Goal: Task Accomplishment & Management: Manage account settings

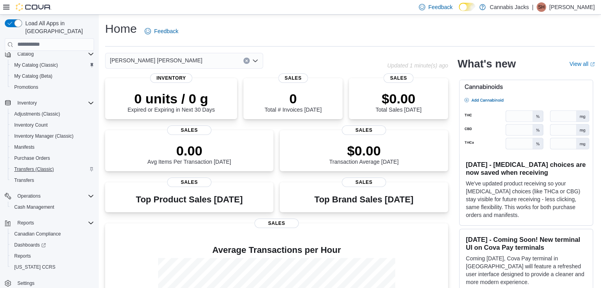
scroll to position [78, 0]
click at [43, 204] on span "Cash Management" at bounding box center [34, 207] width 40 height 6
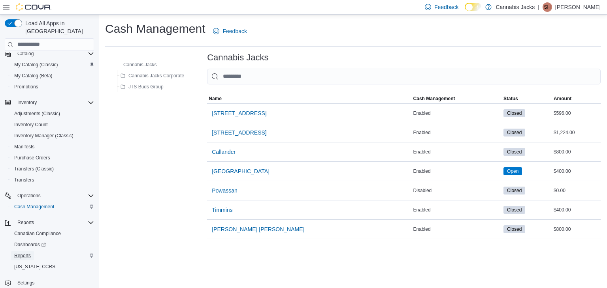
click at [26, 253] on span "Reports" at bounding box center [22, 256] width 17 height 6
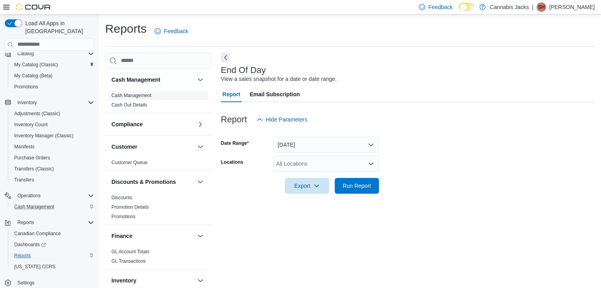
scroll to position [3, 0]
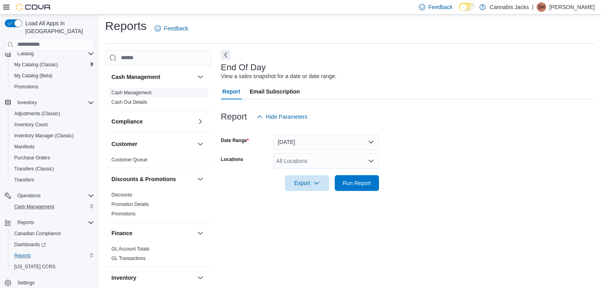
click at [132, 95] on span "Cash Management" at bounding box center [131, 93] width 40 height 6
click at [132, 93] on link "Cash Management" at bounding box center [131, 93] width 40 height 6
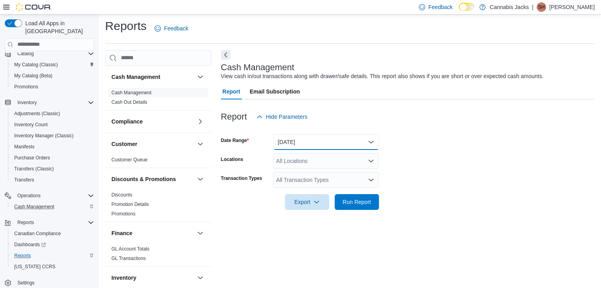
click at [292, 143] on button "[DATE]" at bounding box center [326, 142] width 106 height 16
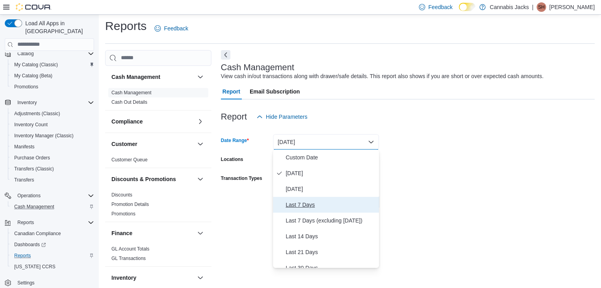
click at [292, 207] on span "Last 7 Days" at bounding box center [331, 204] width 90 height 9
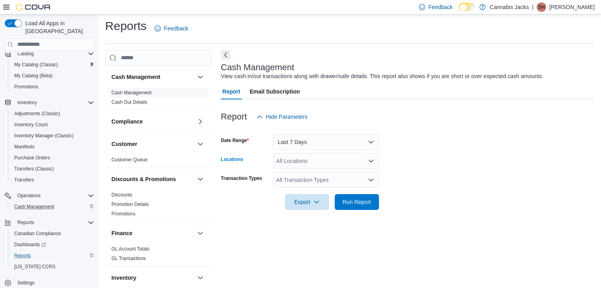
click at [288, 161] on div "All Locations" at bounding box center [326, 161] width 106 height 16
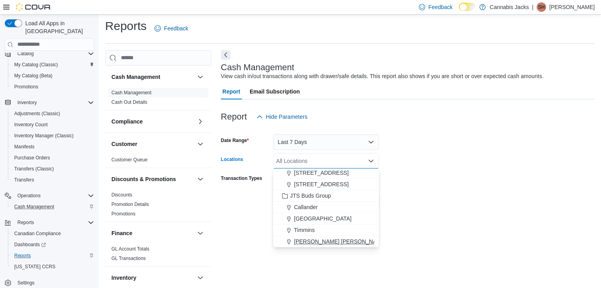
click at [310, 240] on span "[PERSON_NAME] [PERSON_NAME]" at bounding box center [340, 242] width 92 height 8
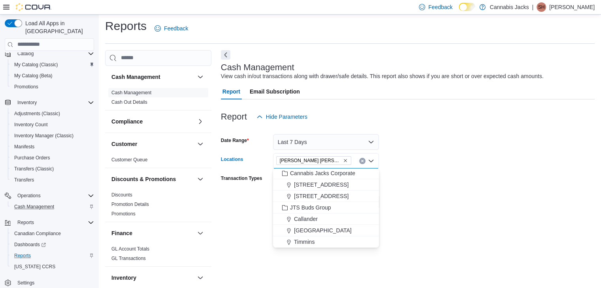
drag, startPoint x: 446, startPoint y: 202, endPoint x: 419, endPoint y: 201, distance: 26.9
click at [446, 202] on form "Date Range Last 7 Days Locations [GEOGRAPHIC_DATA][PERSON_NAME] Combo box. Sele…" at bounding box center [408, 167] width 374 height 85
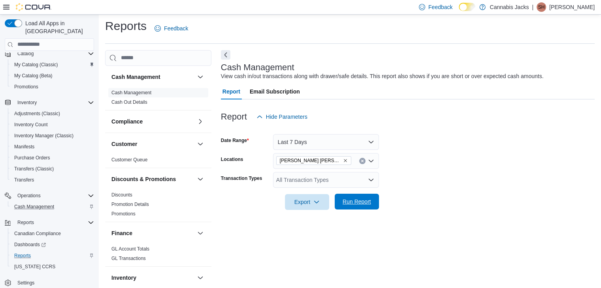
click at [371, 205] on span "Run Report" at bounding box center [357, 202] width 28 height 8
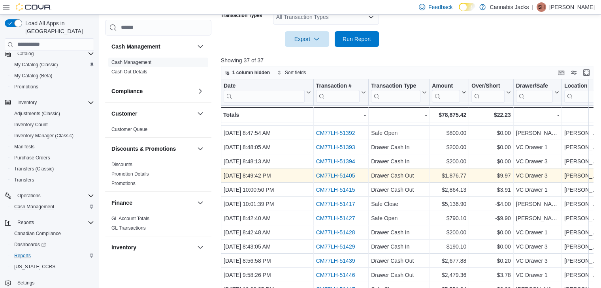
scroll to position [180, 0]
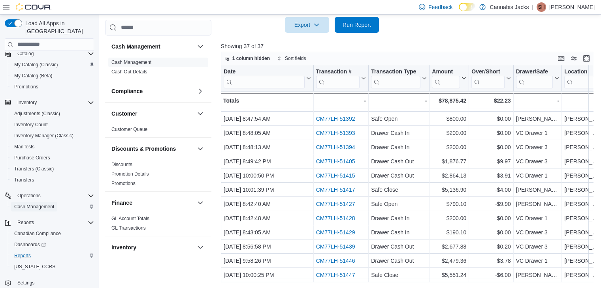
click at [24, 204] on span "Cash Management" at bounding box center [34, 207] width 40 height 6
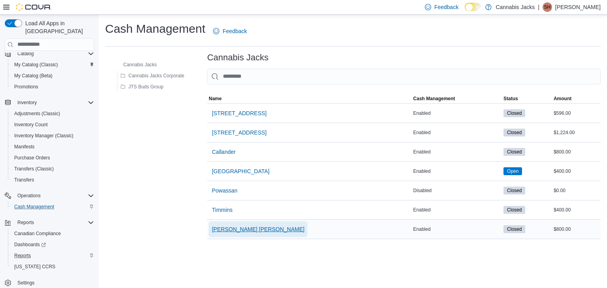
click at [230, 228] on span "[PERSON_NAME] [PERSON_NAME]" at bounding box center [258, 230] width 92 height 8
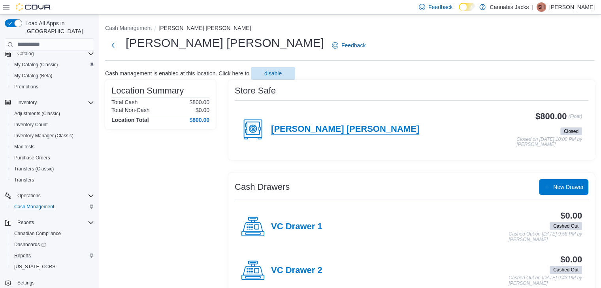
click at [302, 131] on h4 "[PERSON_NAME] [PERSON_NAME]" at bounding box center [345, 129] width 148 height 10
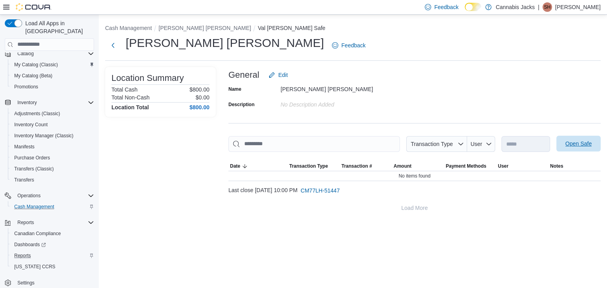
click at [586, 139] on span "Open Safe" at bounding box center [578, 144] width 35 height 16
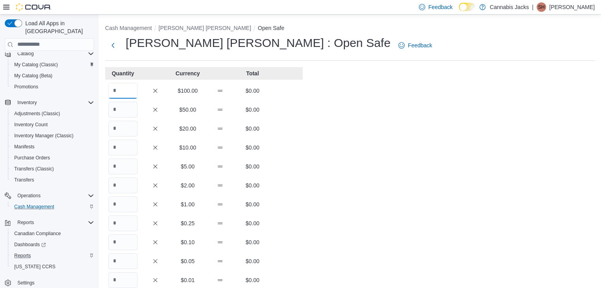
drag, startPoint x: 132, startPoint y: 91, endPoint x: 103, endPoint y: 89, distance: 28.9
click at [103, 89] on div "Cash Management [PERSON_NAME] [PERSON_NAME] Open Safe Val [PERSON_NAME] : Open …" at bounding box center [350, 221] width 502 height 412
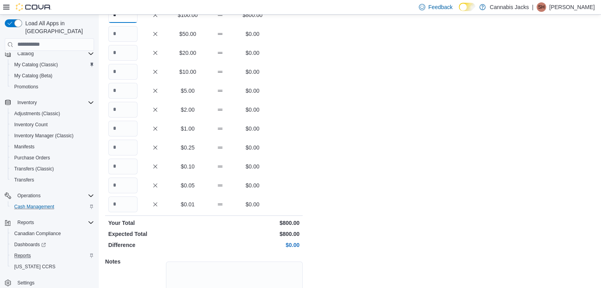
scroll to position [138, 0]
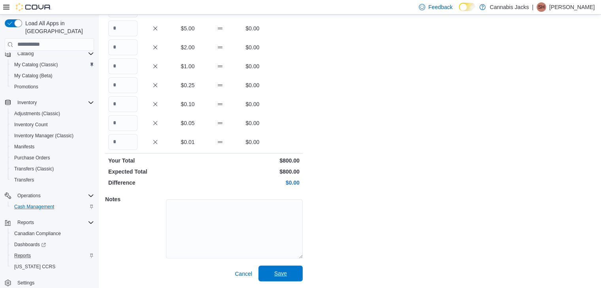
type input "*"
click at [295, 272] on span "Save" at bounding box center [280, 274] width 35 height 16
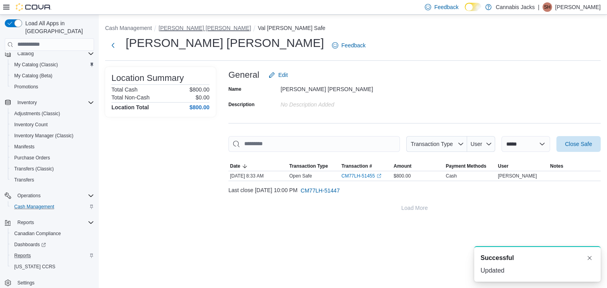
click at [173, 27] on button "[PERSON_NAME] [PERSON_NAME]" at bounding box center [204, 28] width 92 height 6
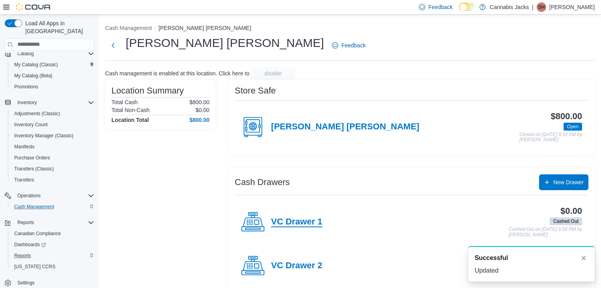
click at [307, 223] on h4 "VC Drawer 1" at bounding box center [296, 222] width 51 height 10
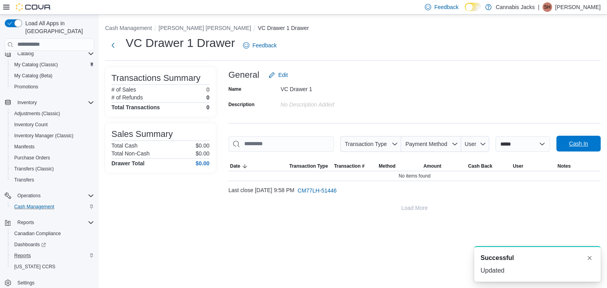
click at [585, 146] on span "Cash In" at bounding box center [578, 144] width 19 height 8
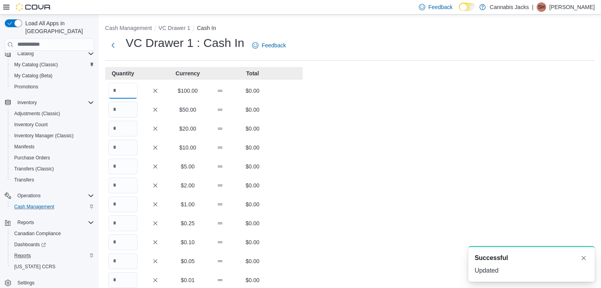
click at [120, 85] on input "Quantity" at bounding box center [122, 91] width 29 height 16
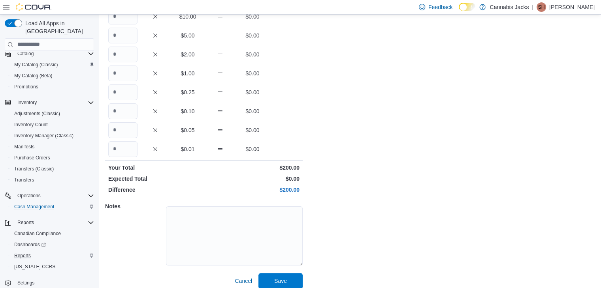
scroll to position [138, 0]
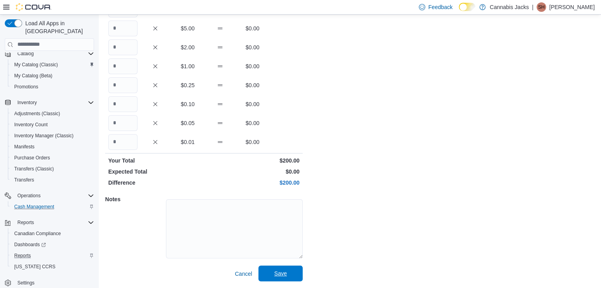
type input "*"
click at [289, 269] on span "Save" at bounding box center [280, 274] width 35 height 16
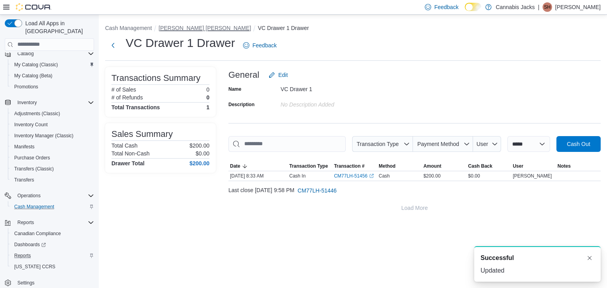
click at [171, 27] on button "[PERSON_NAME] [PERSON_NAME]" at bounding box center [204, 28] width 92 height 6
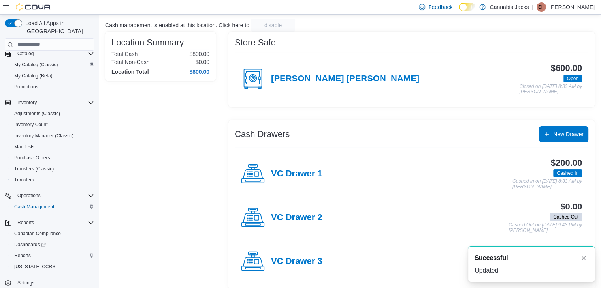
scroll to position [56, 0]
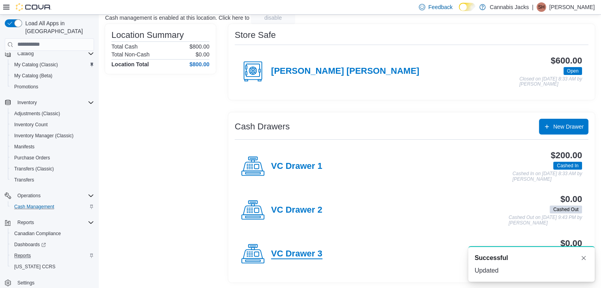
click at [303, 253] on h4 "VC Drawer 3" at bounding box center [296, 254] width 51 height 10
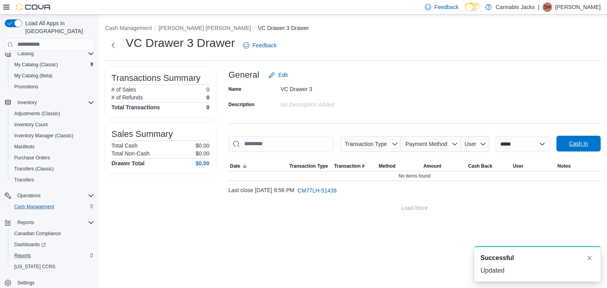
click at [581, 143] on span "Cash In" at bounding box center [578, 144] width 19 height 8
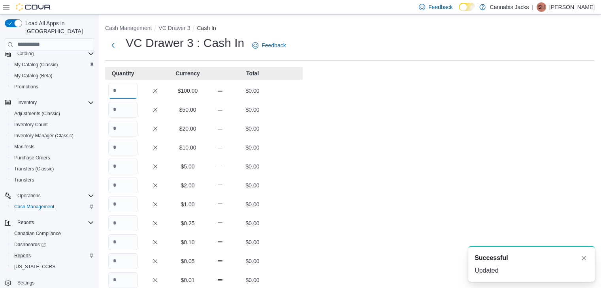
click at [126, 88] on input "Quantity" at bounding box center [122, 91] width 29 height 16
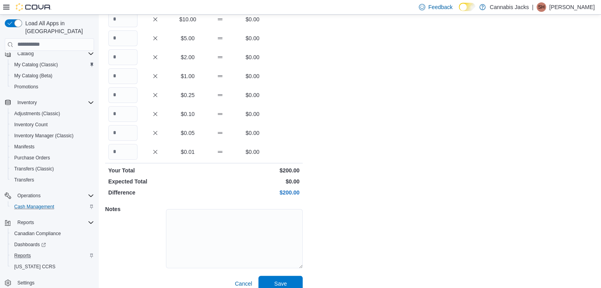
scroll to position [138, 0]
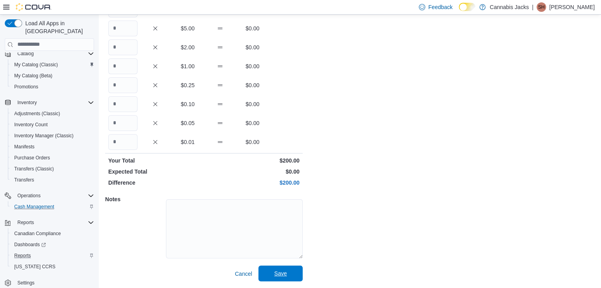
type input "*"
click at [290, 273] on span "Save" at bounding box center [280, 274] width 35 height 16
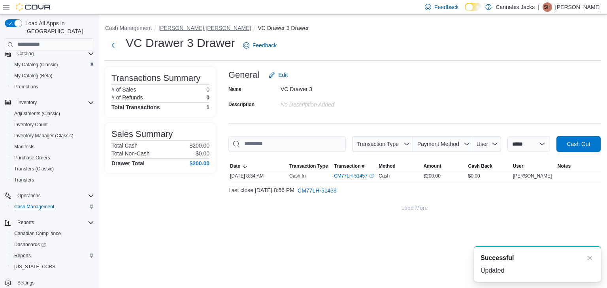
click at [159, 26] on button "[PERSON_NAME] [PERSON_NAME]" at bounding box center [204, 28] width 92 height 6
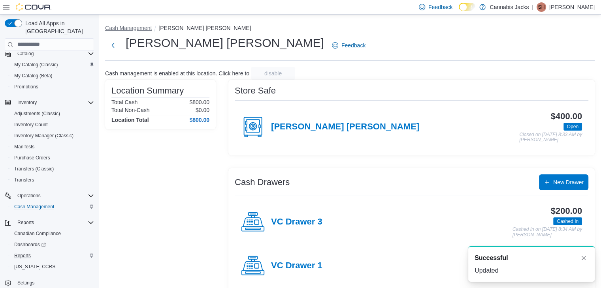
click at [134, 25] on button "Cash Management" at bounding box center [128, 28] width 47 height 6
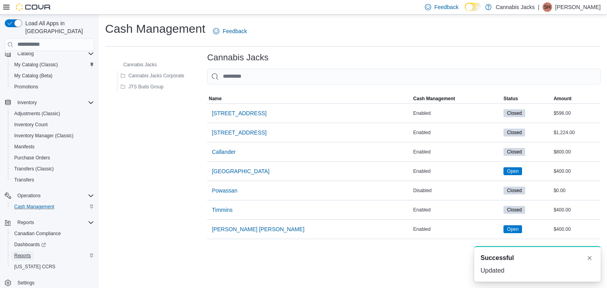
click at [26, 253] on span "Reports" at bounding box center [22, 256] width 17 height 6
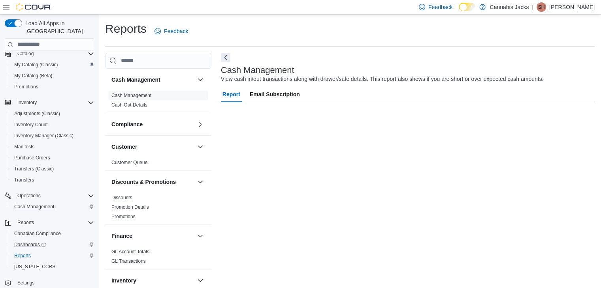
scroll to position [3, 0]
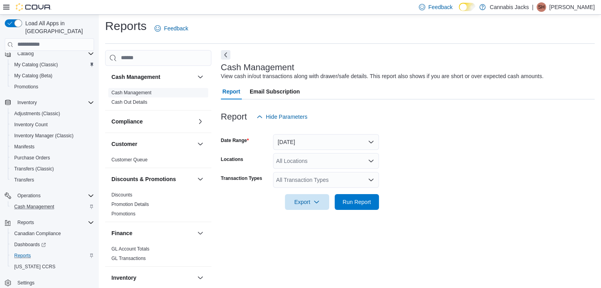
click at [141, 94] on link "Cash Management" at bounding box center [131, 93] width 40 height 6
click at [325, 143] on button "[DATE]" at bounding box center [326, 142] width 106 height 16
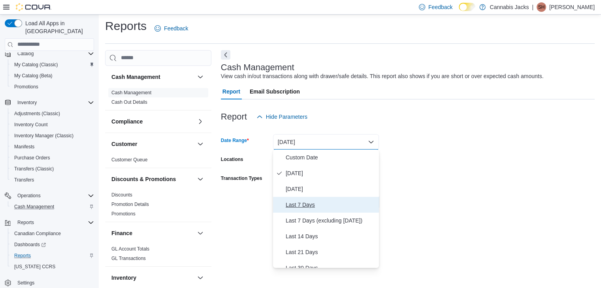
click at [300, 207] on span "Last 7 Days" at bounding box center [331, 204] width 90 height 9
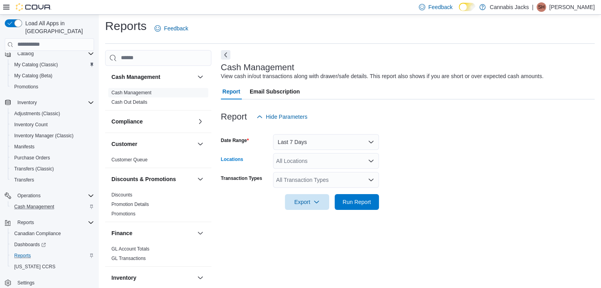
click at [316, 162] on div "All Locations" at bounding box center [326, 161] width 106 height 16
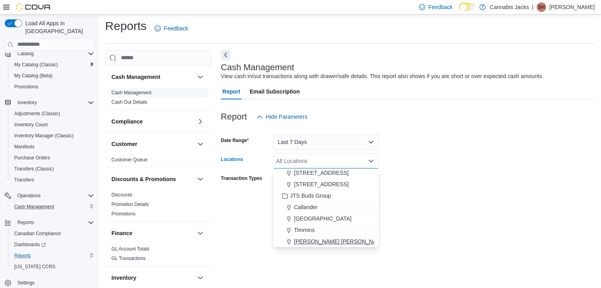
click at [311, 244] on span "[PERSON_NAME] [PERSON_NAME]" at bounding box center [340, 242] width 92 height 8
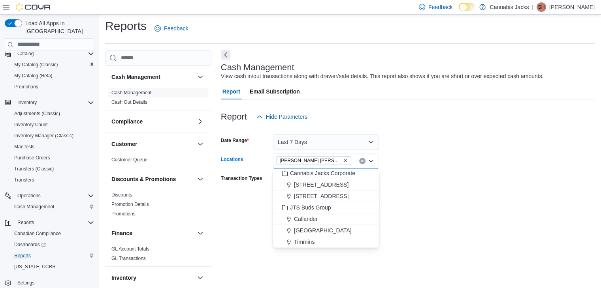
click at [422, 191] on div at bounding box center [408, 191] width 374 height 6
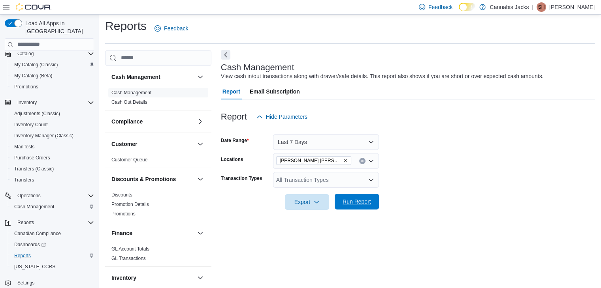
click at [364, 200] on span "Run Report" at bounding box center [357, 202] width 28 height 8
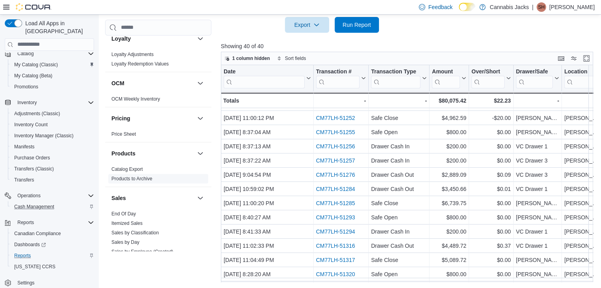
scroll to position [395, 0]
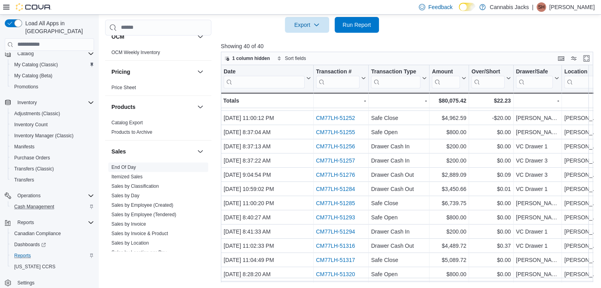
click at [128, 165] on link "End Of Day" at bounding box center [123, 168] width 24 height 6
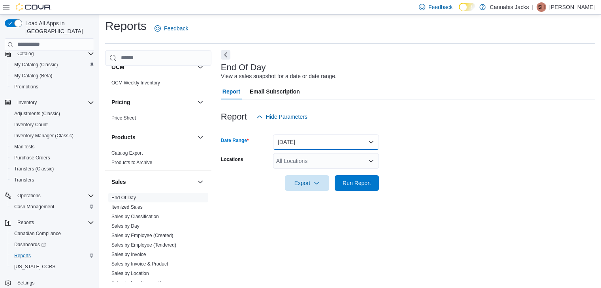
click at [344, 143] on button "[DATE]" at bounding box center [326, 142] width 106 height 16
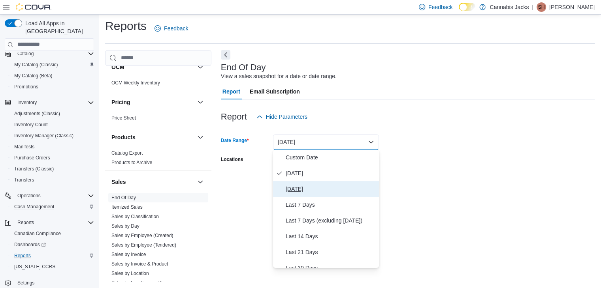
click at [303, 187] on span "[DATE]" at bounding box center [331, 189] width 90 height 9
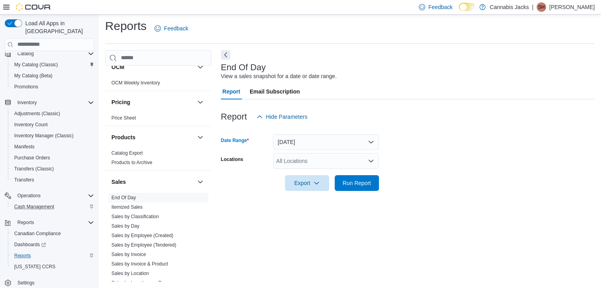
click at [299, 162] on div "All Locations" at bounding box center [326, 161] width 106 height 16
type input "*"
click at [305, 173] on span "[PERSON_NAME] [PERSON_NAME]" at bounding box center [340, 174] width 92 height 8
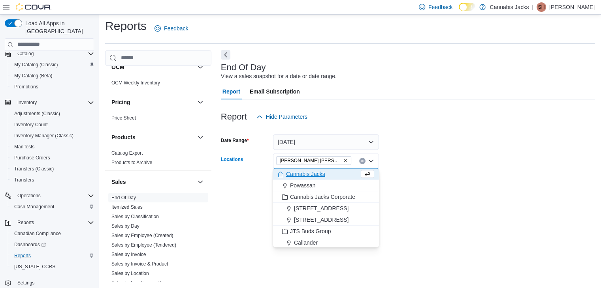
click at [430, 175] on form "Date Range [DATE] Locations [GEOGRAPHIC_DATA][PERSON_NAME] Combo box. Selected.…" at bounding box center [408, 158] width 374 height 66
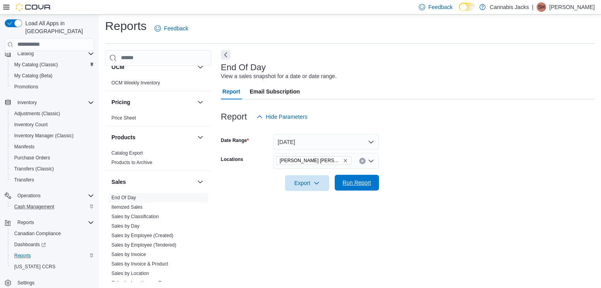
click at [352, 188] on span "Run Report" at bounding box center [356, 183] width 35 height 16
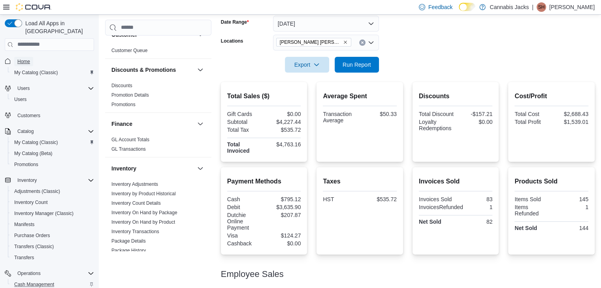
click at [20, 58] on span "Home" at bounding box center [23, 61] width 13 height 6
